Goal: Information Seeking & Learning: Learn about a topic

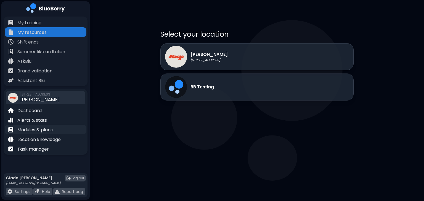
click at [49, 131] on p "Modules & plans" at bounding box center [34, 130] width 35 height 7
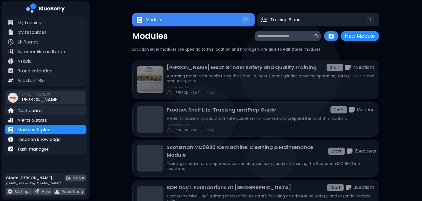
click at [33, 108] on p "Dashboard" at bounding box center [29, 111] width 24 height 7
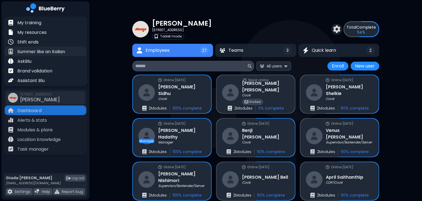
click at [60, 53] on p "Summer like an Italian" at bounding box center [41, 52] width 48 height 7
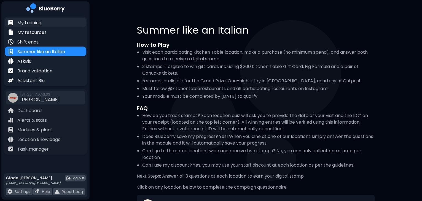
click at [44, 26] on div "My training" at bounding box center [46, 23] width 82 height 10
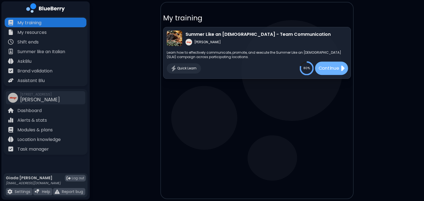
click at [331, 72] on div "Continue" at bounding box center [331, 68] width 33 height 13
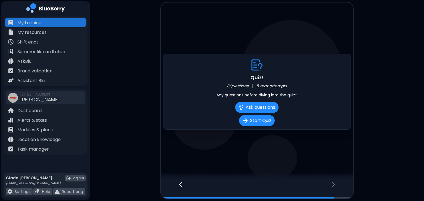
click at [183, 185] on div at bounding box center [178, 190] width 34 height 18
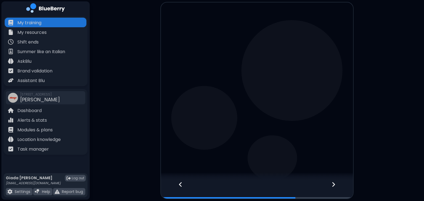
click at [183, 185] on div at bounding box center [178, 190] width 34 height 18
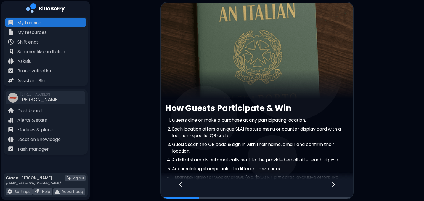
click at [183, 185] on div at bounding box center [178, 190] width 34 height 18
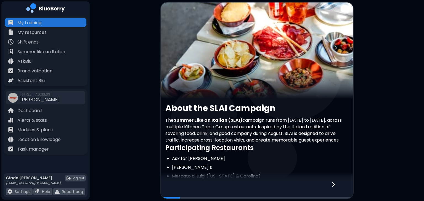
click at [183, 185] on div at bounding box center [257, 190] width 192 height 18
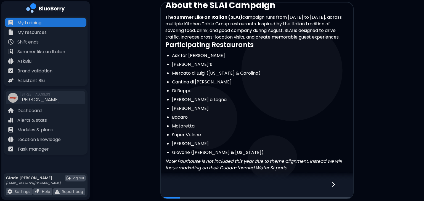
scroll to position [136, 0]
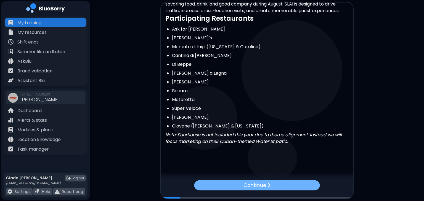
click at [264, 186] on p "Continue" at bounding box center [254, 186] width 23 height 8
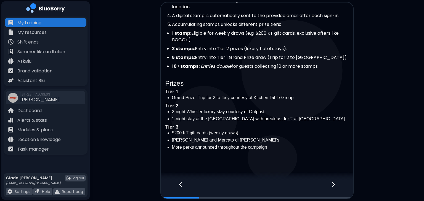
scroll to position [145, 0]
click at [335, 185] on div at bounding box center [336, 190] width 33 height 18
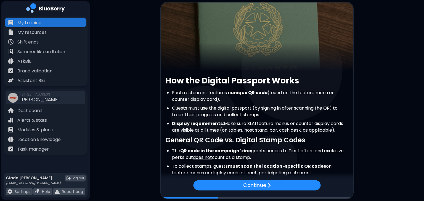
scroll to position [61, 0]
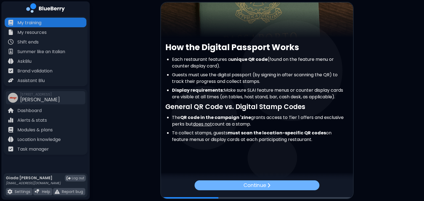
click at [270, 189] on div "Continue" at bounding box center [256, 186] width 125 height 10
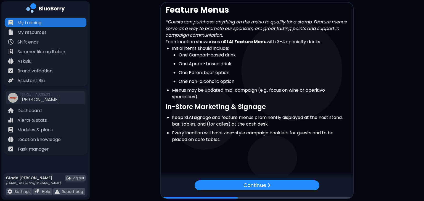
scroll to position [98, 0]
drag, startPoint x: 240, startPoint y: 113, endPoint x: 278, endPoint y: 114, distance: 37.8
click at [278, 114] on div "Feature Menus *Guests can purchase anything on the menu to qualify for a stamp.…" at bounding box center [257, 78] width 192 height 146
click at [278, 115] on li "Keep SLAI signage and feature menus prominently displayed at the host stand, ba…" at bounding box center [260, 121] width 176 height 13
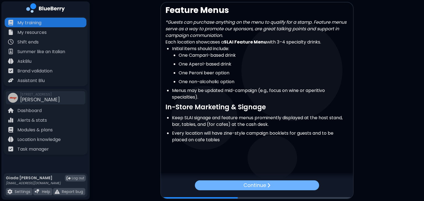
click at [269, 184] on img at bounding box center [268, 185] width 3 height 5
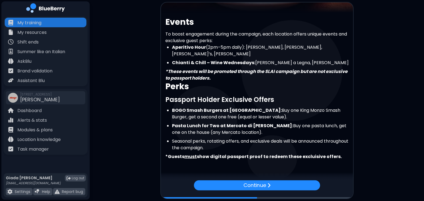
scroll to position [95, 0]
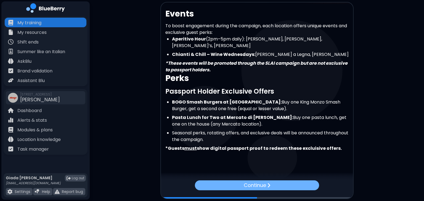
click at [239, 189] on div "Continue" at bounding box center [257, 186] width 124 height 10
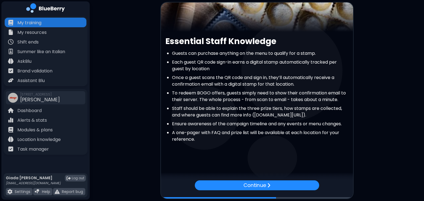
scroll to position [73, 0]
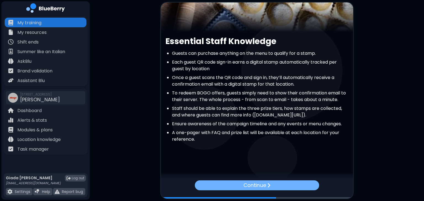
click at [263, 189] on div "Continue" at bounding box center [256, 186] width 124 height 10
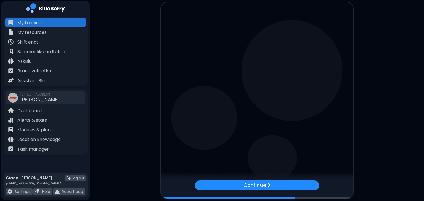
scroll to position [0, 0]
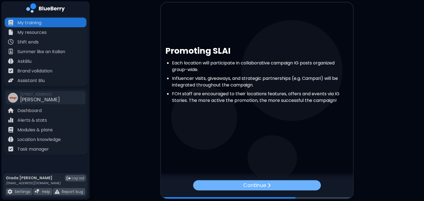
click at [251, 182] on p "Continue" at bounding box center [254, 185] width 23 height 8
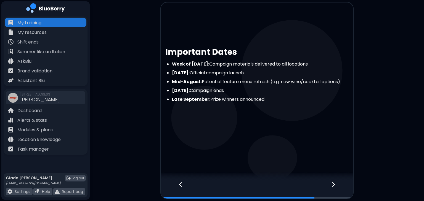
click at [331, 184] on icon at bounding box center [333, 185] width 4 height 6
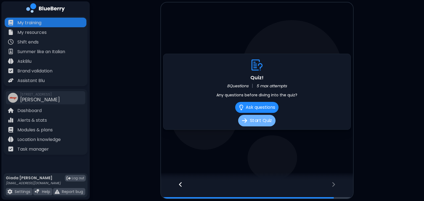
click at [265, 119] on button "Start Quiz" at bounding box center [256, 121] width 37 height 12
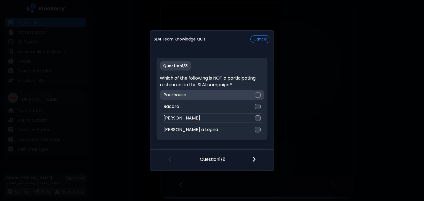
click at [257, 95] on div at bounding box center [258, 95] width 6 height 6
click at [252, 158] on img at bounding box center [254, 159] width 4 height 6
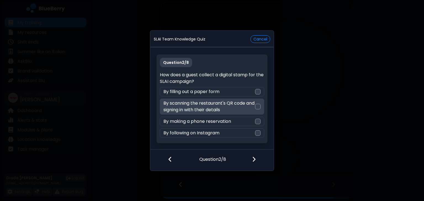
click at [257, 106] on div at bounding box center [258, 107] width 6 height 6
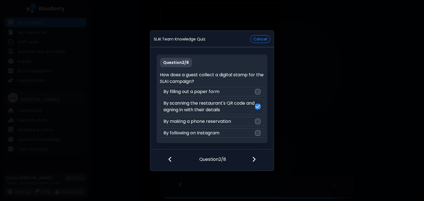
click at [256, 162] on div at bounding box center [257, 160] width 33 height 20
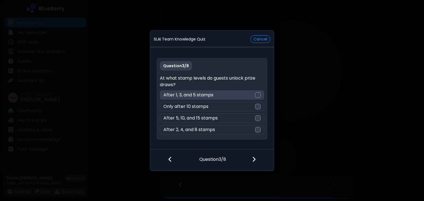
click at [256, 94] on div at bounding box center [258, 95] width 6 height 6
click at [255, 164] on div at bounding box center [257, 160] width 33 height 20
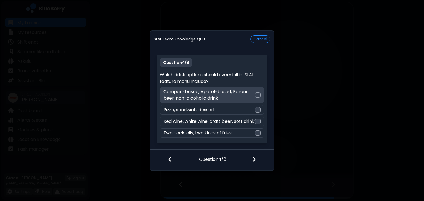
click at [244, 93] on p "Campari-based, Aperol-based, Peroni beer, non-alcoholic drink" at bounding box center [208, 95] width 91 height 13
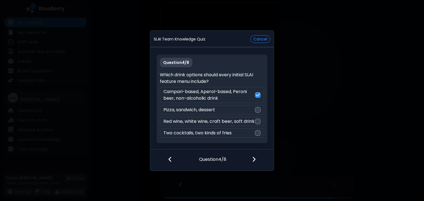
click at [253, 156] on img at bounding box center [254, 159] width 4 height 6
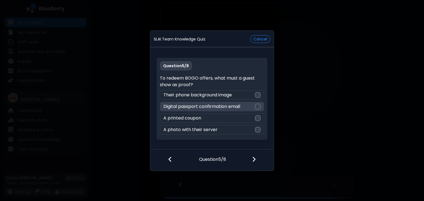
click at [259, 109] on div at bounding box center [258, 107] width 6 height 6
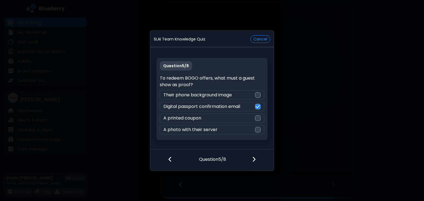
click at [257, 159] on div at bounding box center [257, 160] width 33 height 20
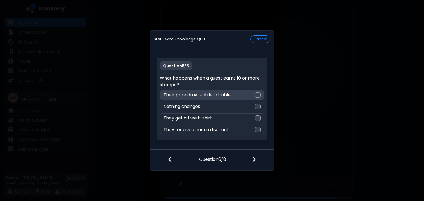
click at [253, 98] on div "Their prize draw entries double" at bounding box center [212, 94] width 104 height 9
click at [256, 162] on img at bounding box center [254, 159] width 4 height 6
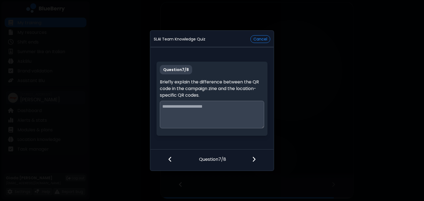
click at [233, 106] on textarea at bounding box center [212, 115] width 104 height 28
click at [176, 114] on textarea "**********" at bounding box center [212, 115] width 104 height 28
click at [261, 115] on textarea "**********" at bounding box center [212, 115] width 104 height 28
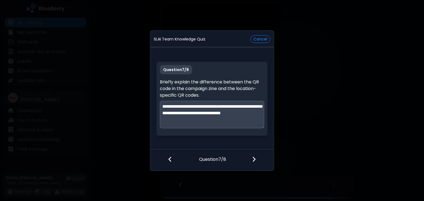
type textarea "**********"
click at [252, 158] on img at bounding box center [254, 159] width 4 height 6
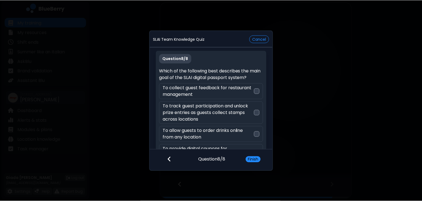
scroll to position [18, 0]
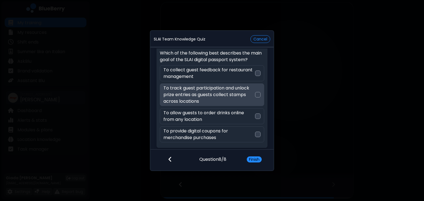
click at [226, 96] on p "To track guest participation and unlock prize entries as guests collect stamps …" at bounding box center [208, 95] width 91 height 20
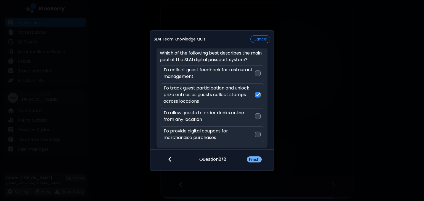
click at [256, 158] on button "Finish" at bounding box center [254, 160] width 15 height 6
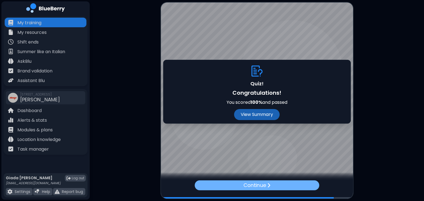
click at [253, 186] on p "Continue" at bounding box center [254, 186] width 22 height 8
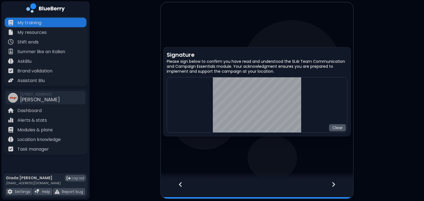
click at [337, 127] on button "Clear" at bounding box center [337, 127] width 17 height 7
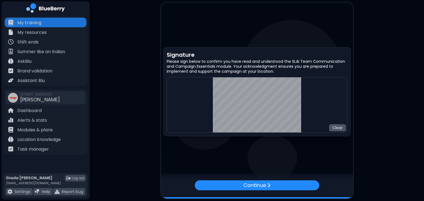
click at [337, 129] on button "Clear" at bounding box center [337, 127] width 17 height 7
click at [337, 130] on button "Clear" at bounding box center [337, 127] width 17 height 7
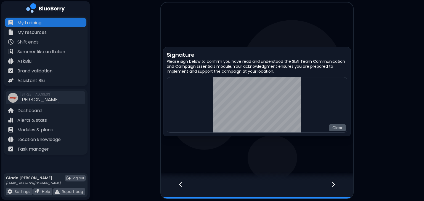
click at [339, 127] on button "Clear" at bounding box center [337, 127] width 17 height 7
click at [339, 131] on button "Clear" at bounding box center [337, 127] width 17 height 7
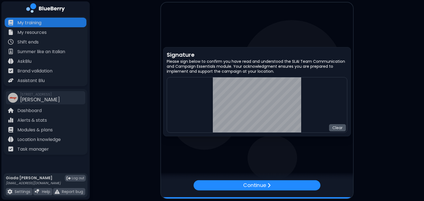
click at [338, 129] on button "Clear" at bounding box center [337, 127] width 17 height 7
click at [336, 129] on button "Clear" at bounding box center [337, 127] width 17 height 7
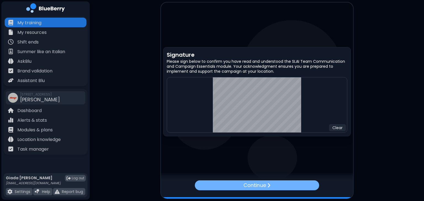
click at [248, 184] on p "Continue" at bounding box center [254, 186] width 22 height 8
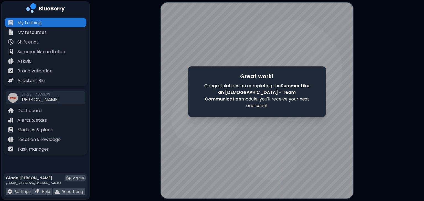
click at [269, 97] on span "Summer Like an [DEMOGRAPHIC_DATA] - Team Communication" at bounding box center [256, 93] width 105 height 20
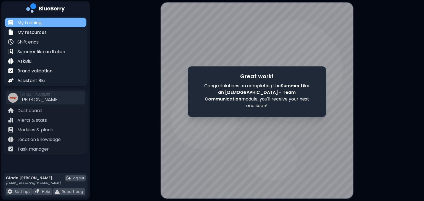
click at [37, 26] on div "My training" at bounding box center [46, 23] width 82 height 10
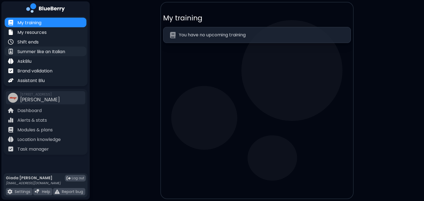
click at [57, 49] on p "Summer like an Italian" at bounding box center [41, 52] width 48 height 7
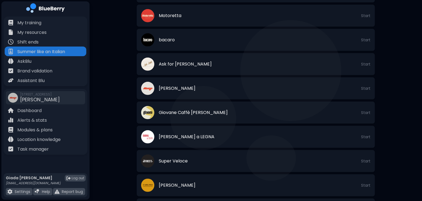
scroll to position [252, 0]
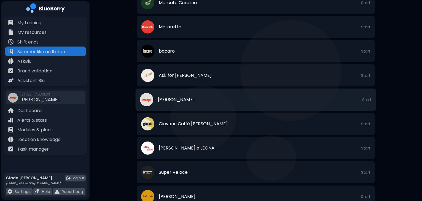
click at [207, 96] on li "[PERSON_NAME] Start" at bounding box center [256, 100] width 241 height 22
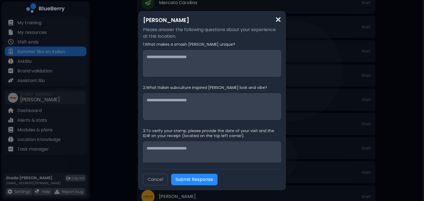
scroll to position [7, 0]
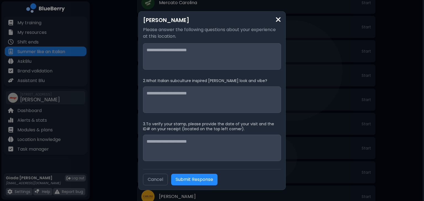
click at [279, 17] on img at bounding box center [278, 19] width 6 height 7
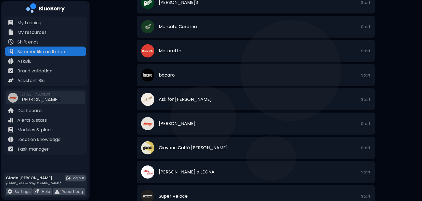
scroll to position [242, 0]
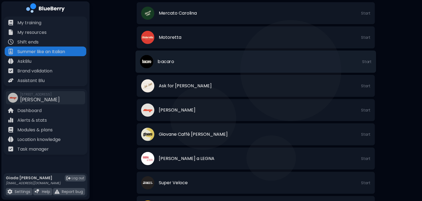
click at [304, 62] on li "bacaro Start" at bounding box center [256, 62] width 241 height 22
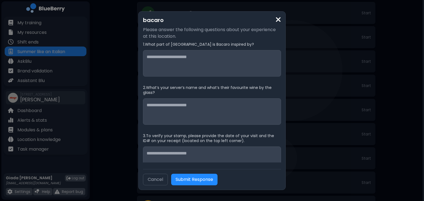
scroll to position [12, 0]
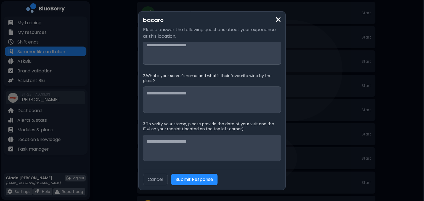
click at [278, 18] on img at bounding box center [278, 19] width 6 height 7
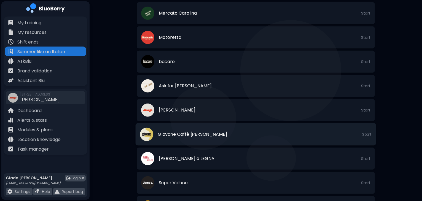
scroll to position [320, 0]
